Goal: Task Accomplishment & Management: Manage account settings

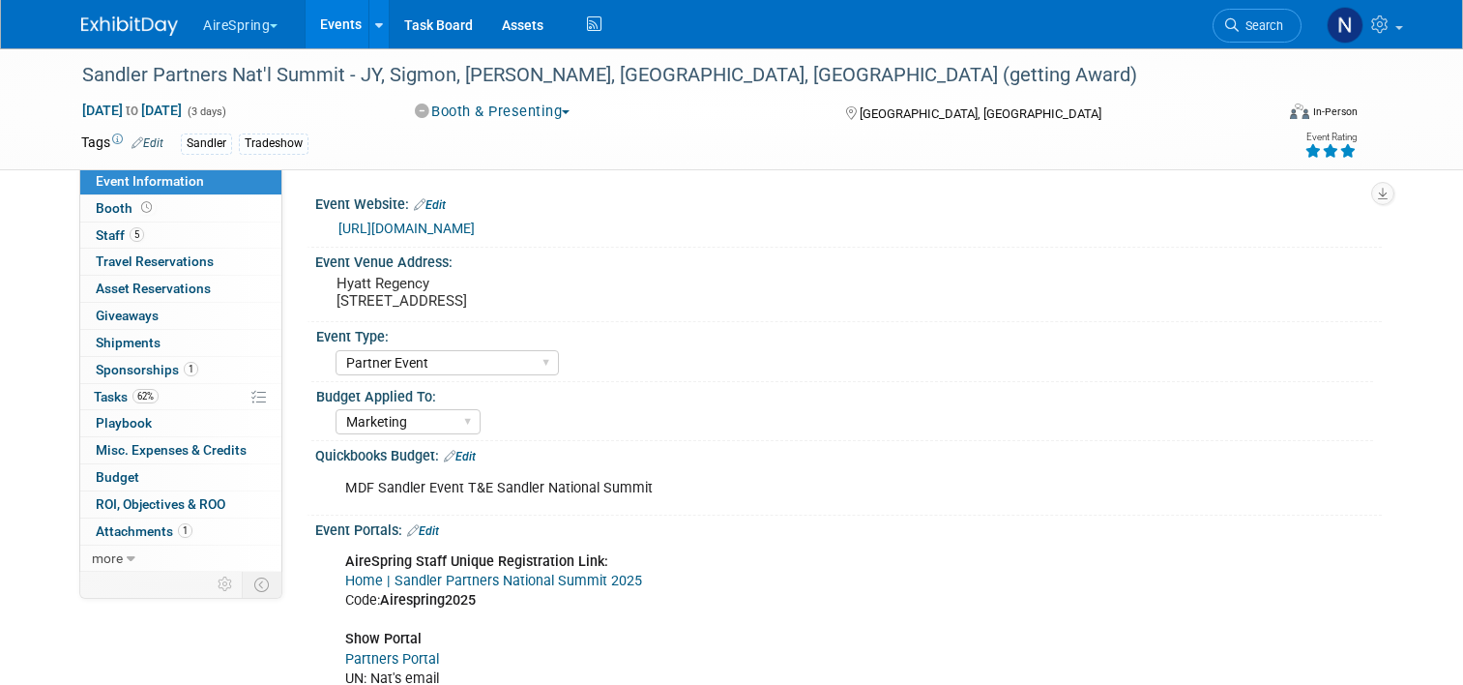
select select "Partner Event"
select select "Marketing"
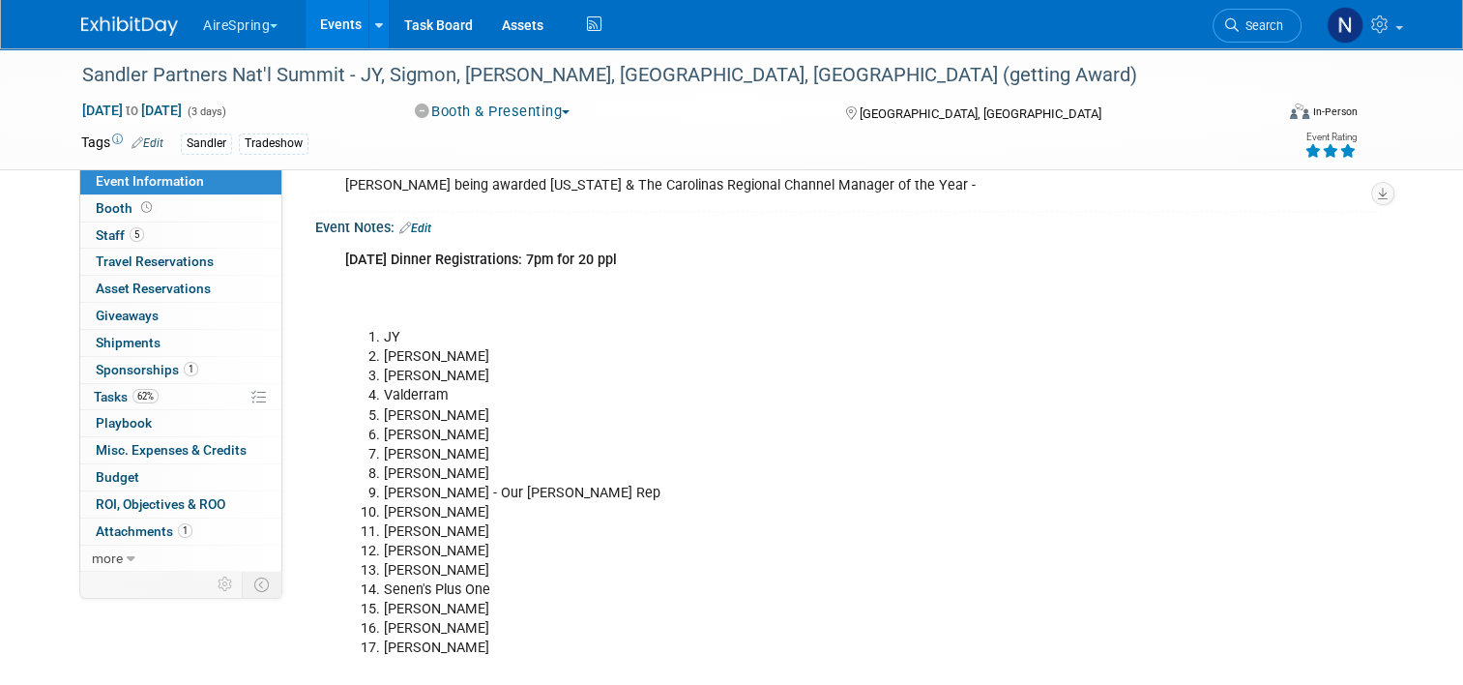
click at [313, 29] on link "Events" at bounding box center [341, 24] width 71 height 48
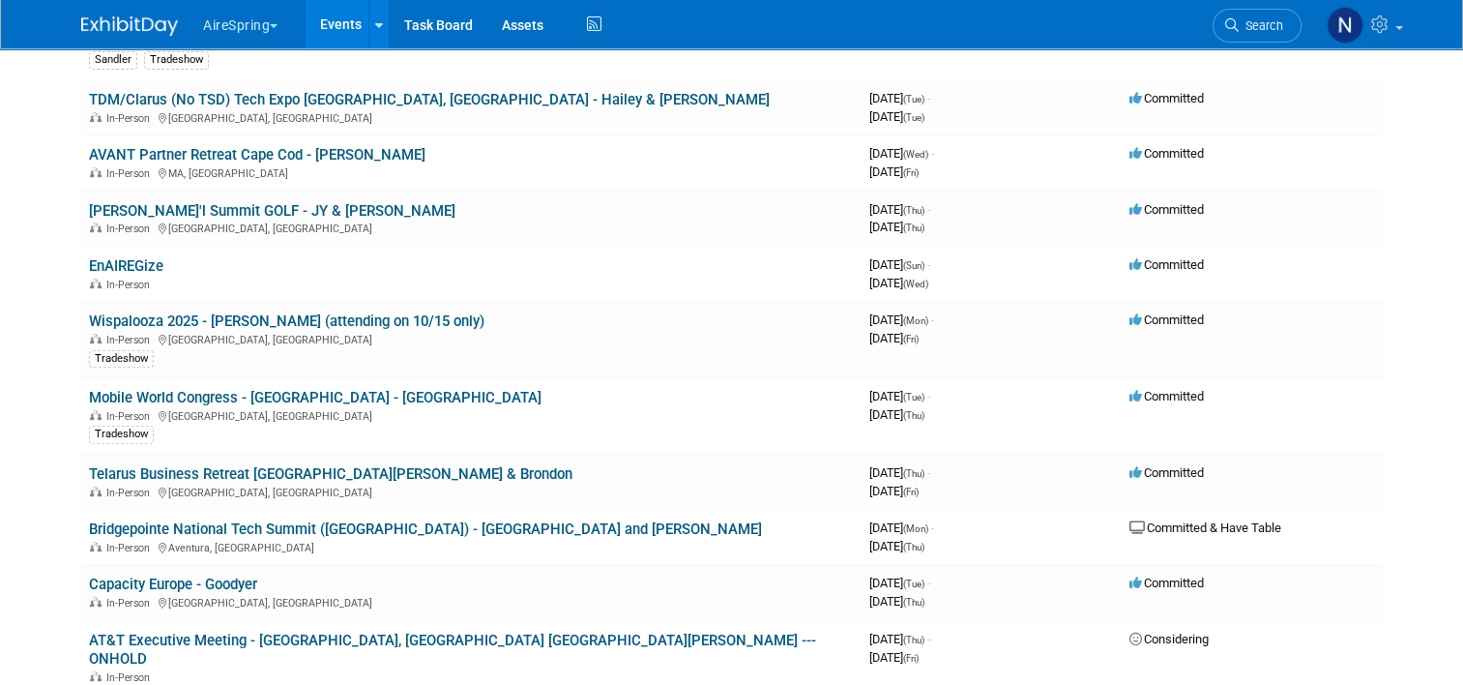
scroll to position [677, 0]
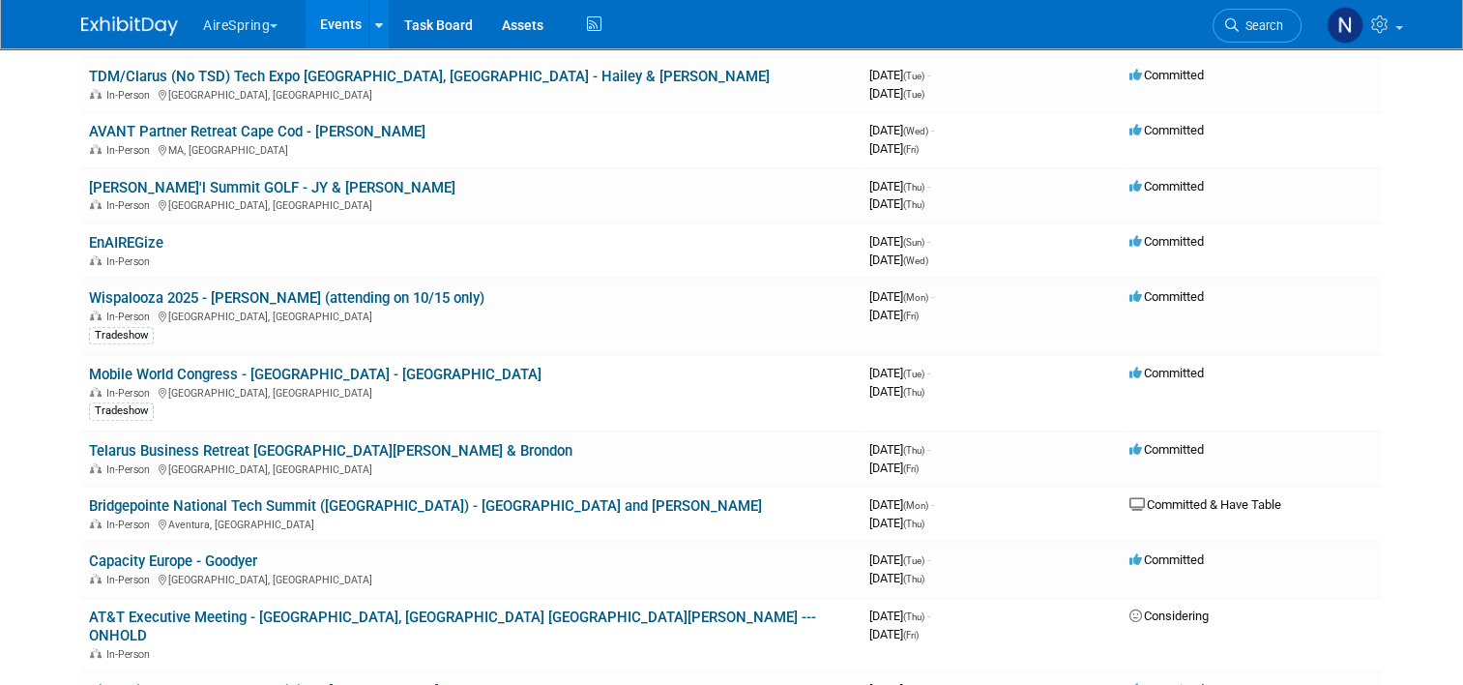
click at [143, 442] on link "Telarus Business Retreat [GEOGRAPHIC_DATA][PERSON_NAME] & Brondon" at bounding box center [331, 450] width 484 height 17
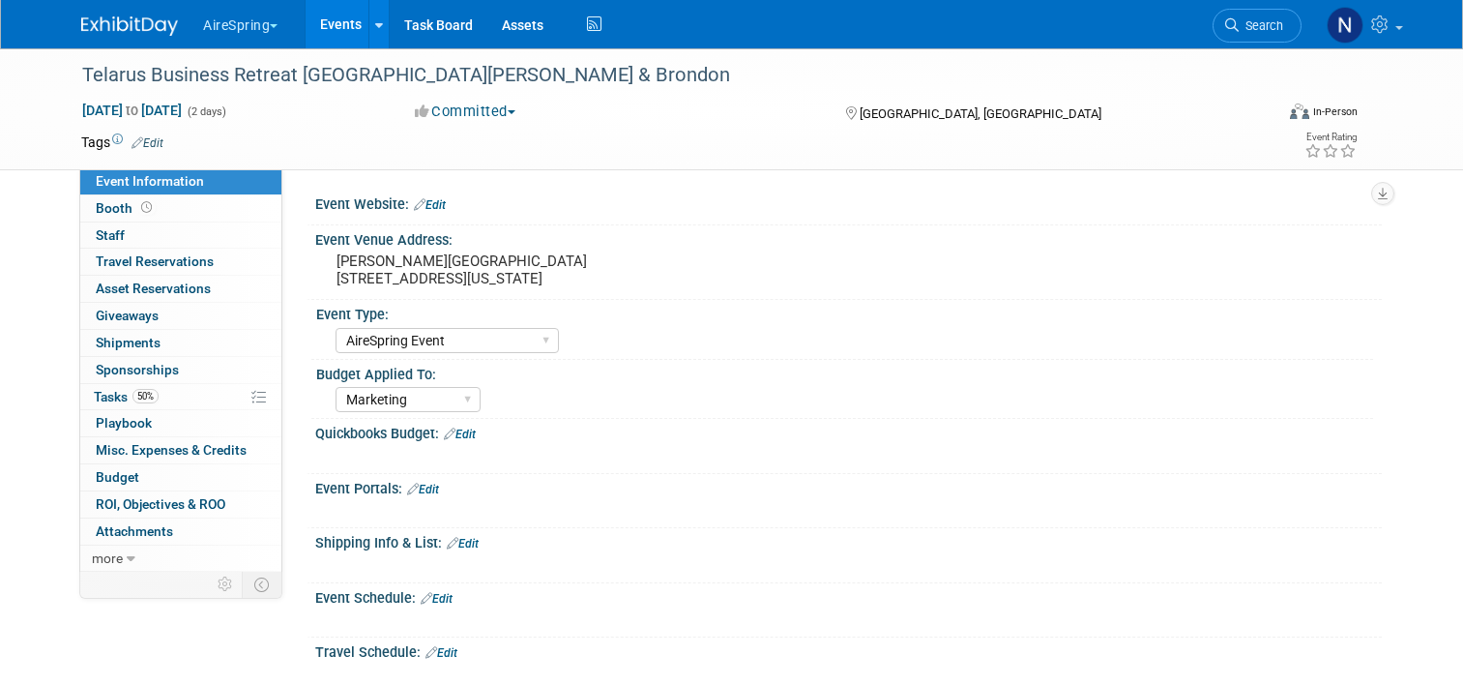
select select "AireSpring Event"
select select "Marketing"
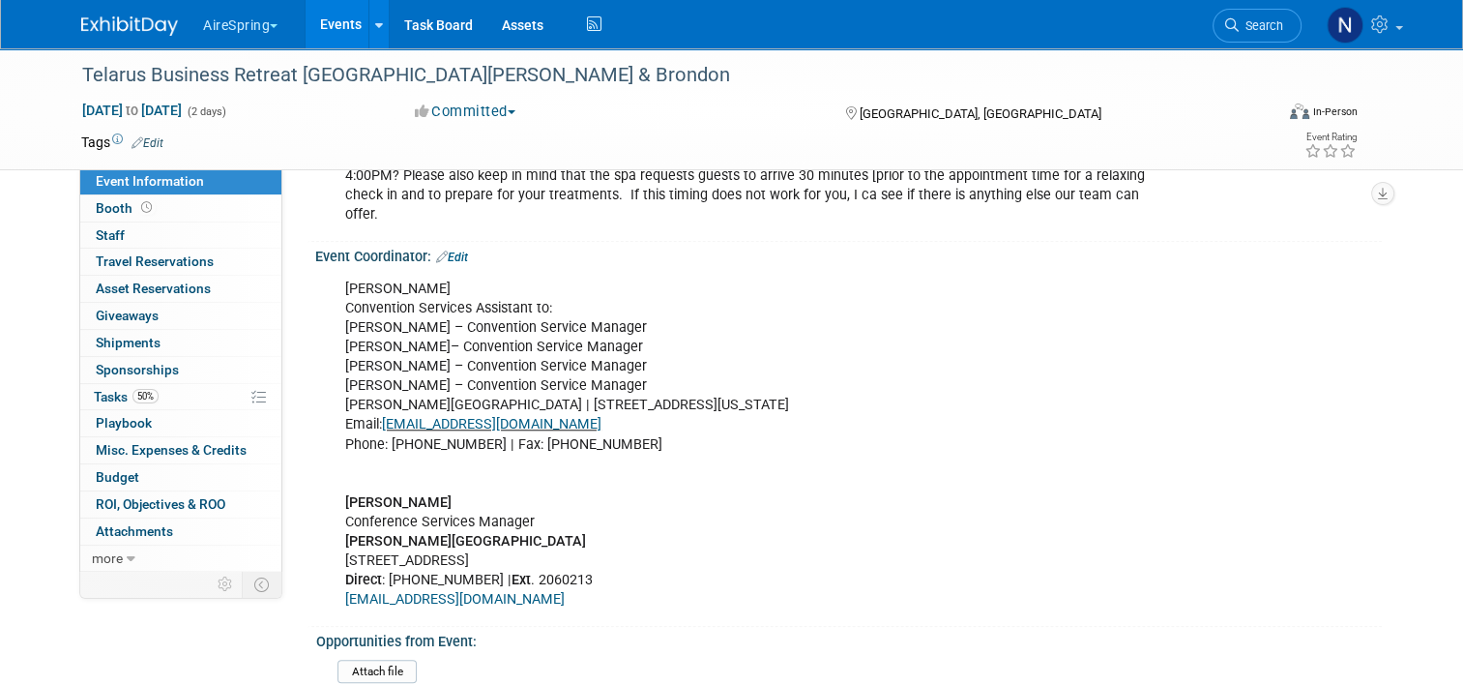
scroll to position [1758, 0]
